Goal: Task Accomplishment & Management: Manage account settings

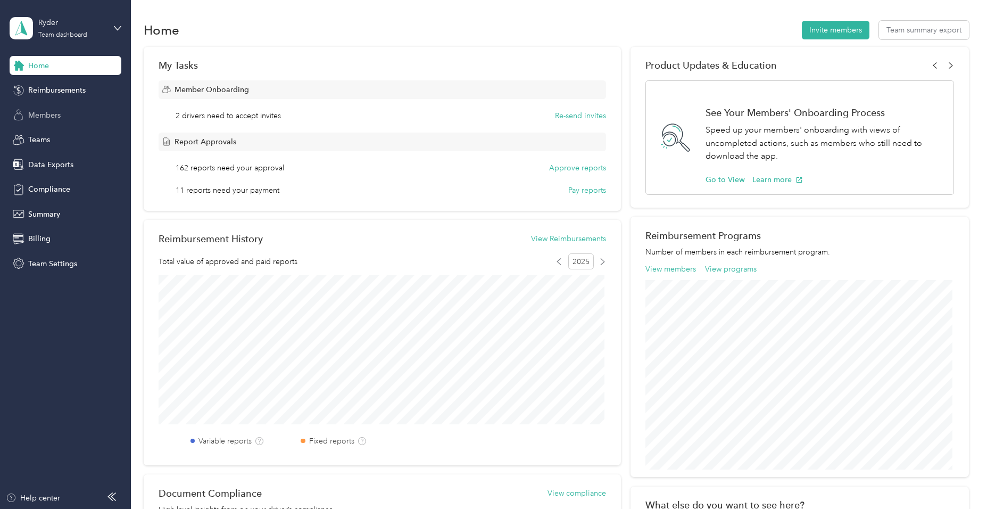
click at [59, 116] on span "Members" at bounding box center [44, 115] width 32 height 11
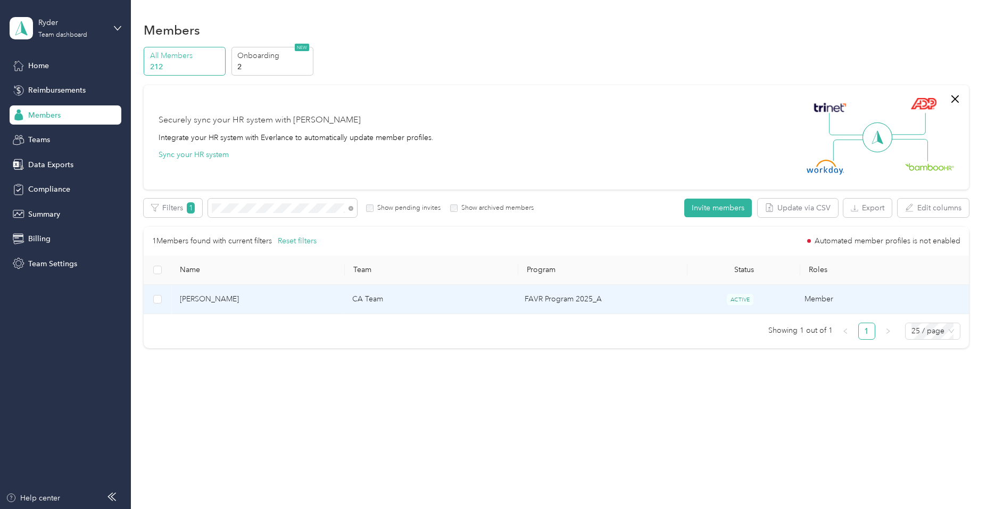
click at [473, 304] on td "CA Team" at bounding box center [430, 299] width 172 height 29
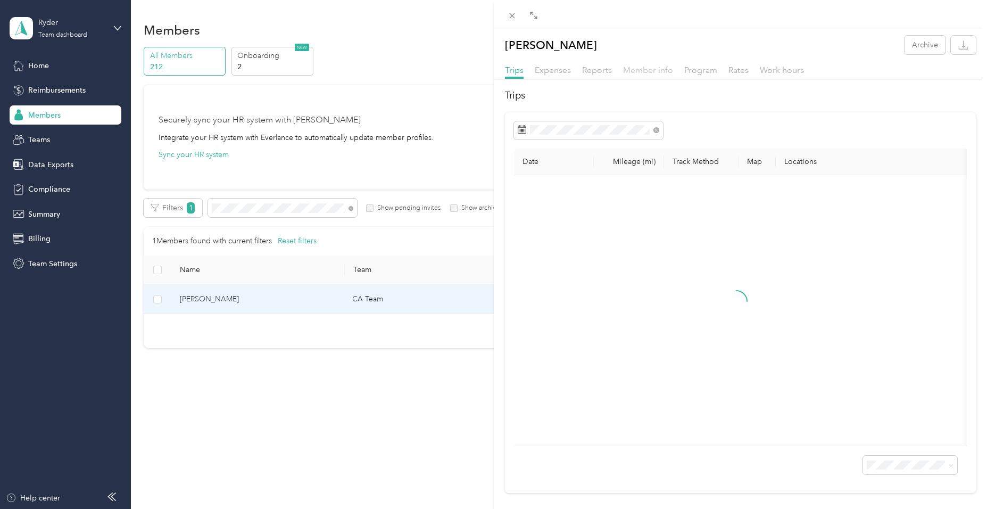
click at [645, 70] on span "Member info" at bounding box center [648, 70] width 50 height 10
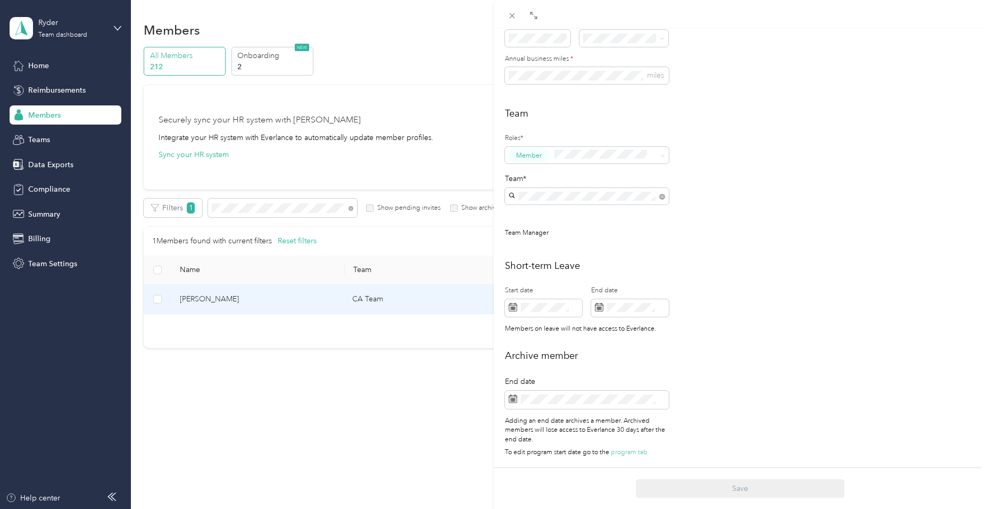
scroll to position [226, 0]
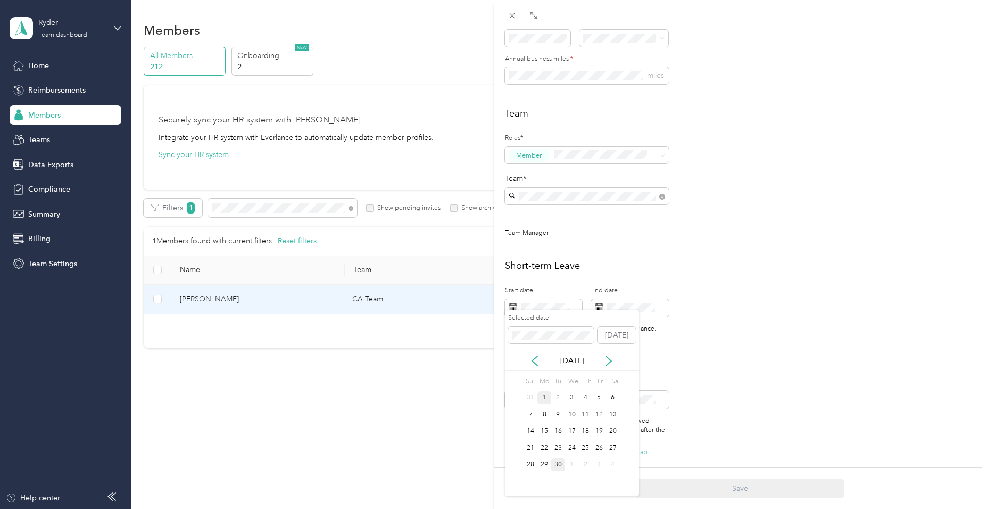
click at [542, 399] on div "1" at bounding box center [545, 397] width 14 height 13
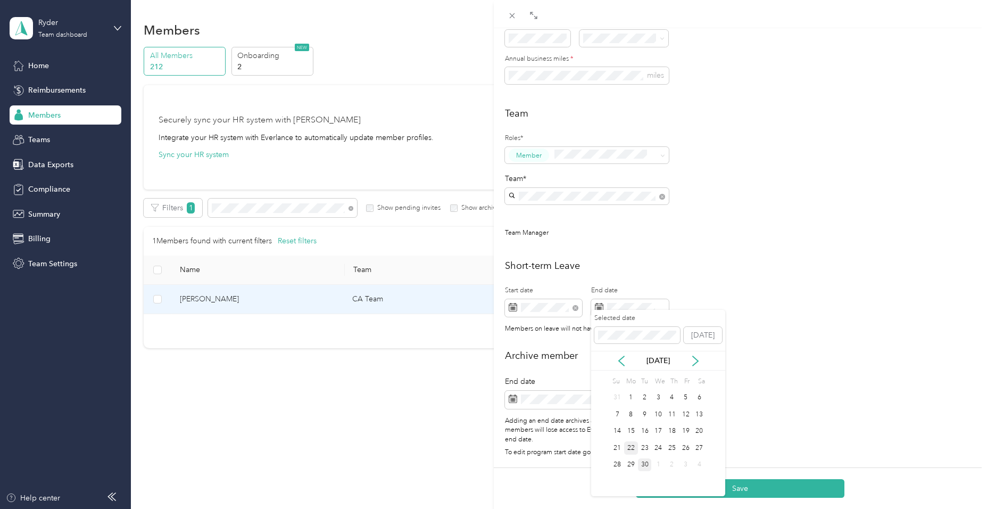
click at [629, 448] on div "22" at bounding box center [631, 447] width 14 height 13
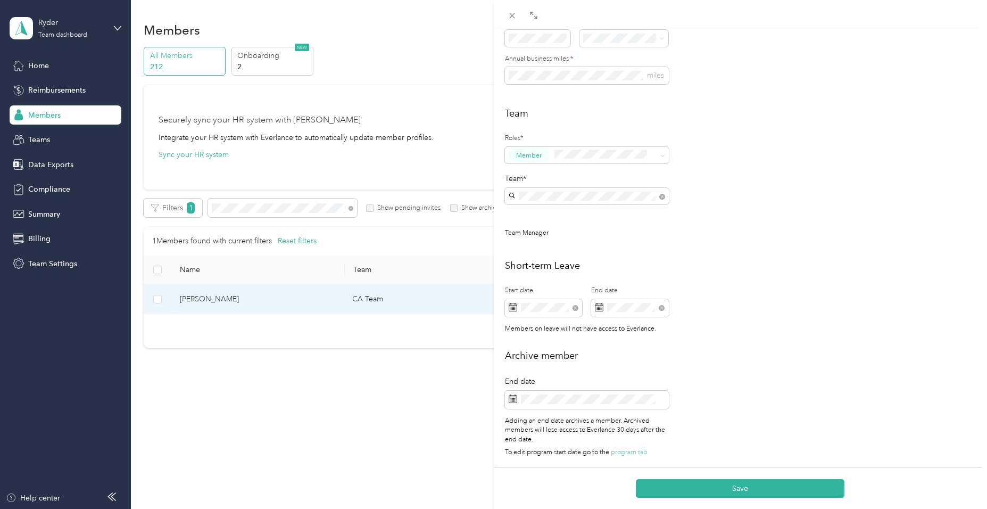
click at [773, 317] on div "Short-term Leave Start date End date Members on leave will not have access to E…" at bounding box center [741, 299] width 472 height 81
click at [748, 490] on button "Save" at bounding box center [740, 488] width 209 height 19
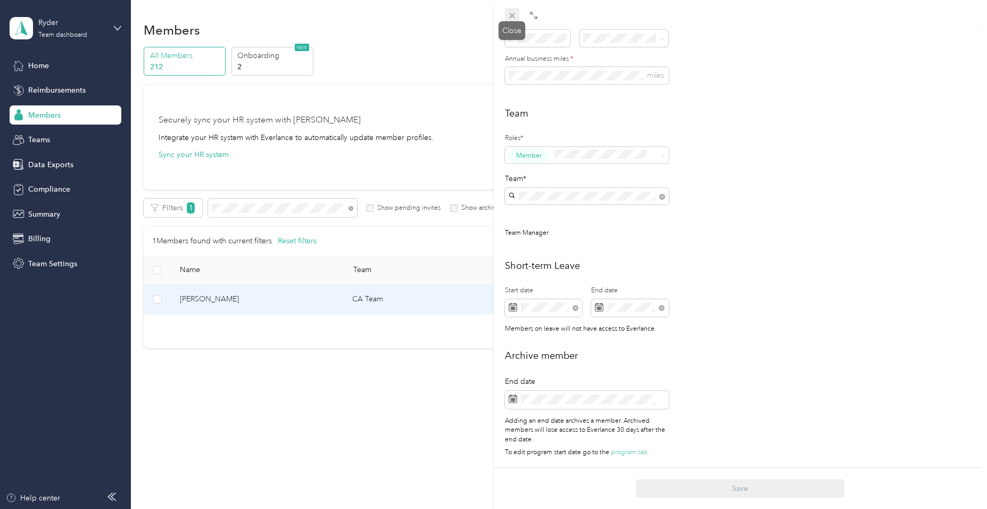
click at [513, 15] on icon at bounding box center [511, 15] width 5 height 5
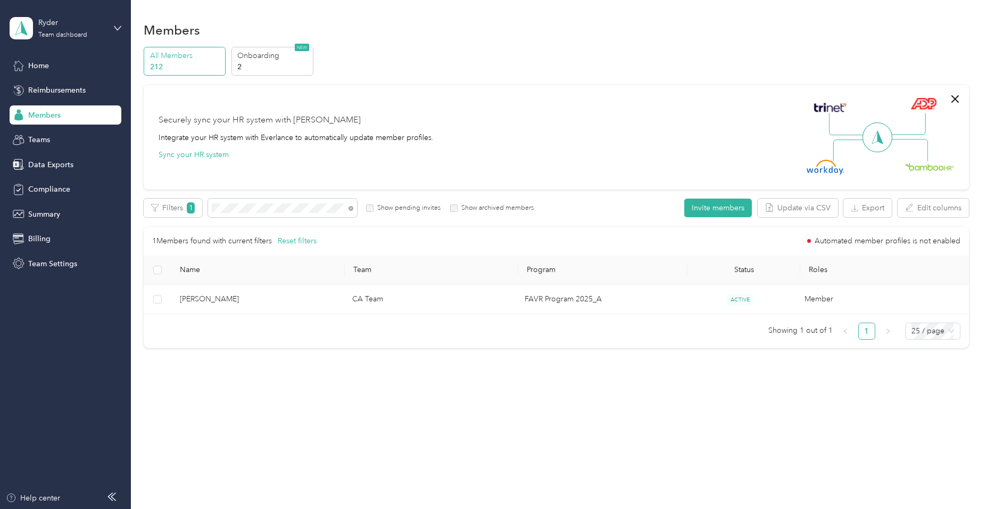
click at [482, 63] on div "All Members 212 Onboarding 2 NEW" at bounding box center [556, 61] width 825 height 29
